Goal: Information Seeking & Learning: Learn about a topic

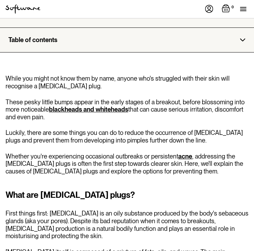
scroll to position [228, 0]
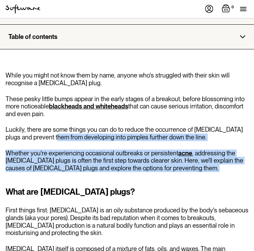
drag, startPoint x: 179, startPoint y: 161, endPoint x: 57, endPoint y: 120, distance: 128.6
click at [65, 150] on p "Whether you're experiencing occasional outbreaks or persistent acne , addressin…" at bounding box center [127, 161] width 243 height 23
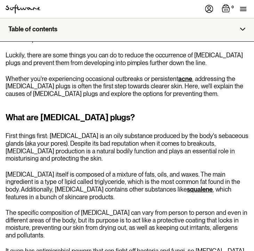
scroll to position [304, 0]
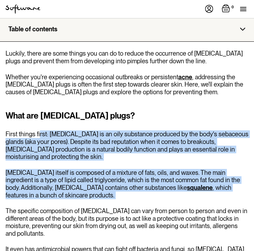
drag, startPoint x: 40, startPoint y: 123, endPoint x: 232, endPoint y: 183, distance: 201.7
click at [232, 183] on div "What are [MEDICAL_DATA] plugs? First things first: [MEDICAL_DATA] is an oily su…" at bounding box center [127, 255] width 243 height 290
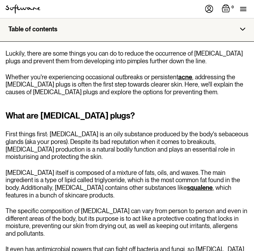
click at [145, 135] on p "First things first: [MEDICAL_DATA] is an oily substance produced by the body's …" at bounding box center [127, 145] width 243 height 30
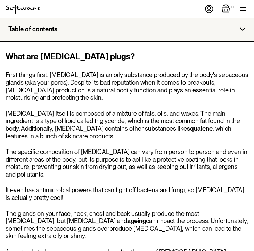
scroll to position [364, 0]
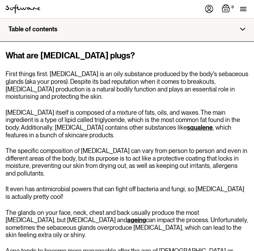
click at [177, 147] on p "The specific composition of [MEDICAL_DATA] can vary from person to person and e…" at bounding box center [127, 162] width 243 height 30
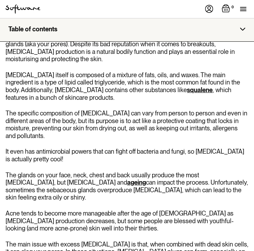
scroll to position [412, 0]
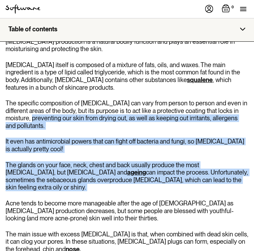
drag, startPoint x: 31, startPoint y: 100, endPoint x: 199, endPoint y: 164, distance: 179.2
click at [199, 164] on div "What are [MEDICAL_DATA] plugs? First things first: [MEDICAL_DATA] is an oily su…" at bounding box center [127, 147] width 243 height 290
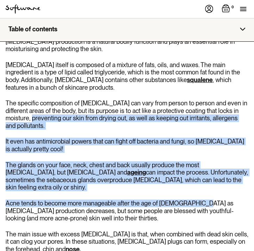
click at [199, 200] on p "Acne tends to become more manageable after the age of [DEMOGRAPHIC_DATA] as [ME…" at bounding box center [127, 211] width 243 height 23
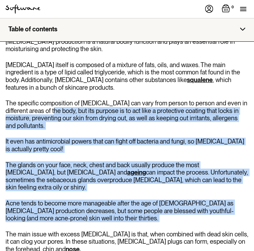
drag, startPoint x: 220, startPoint y: 187, endPoint x: 54, endPoint y: 89, distance: 192.5
click at [54, 90] on div "What are [MEDICAL_DATA] plugs? First things first: [MEDICAL_DATA] is an oily su…" at bounding box center [127, 147] width 243 height 290
click at [54, 100] on p "The specific composition of [MEDICAL_DATA] can vary from person to person and e…" at bounding box center [127, 115] width 243 height 30
